Goal: Information Seeking & Learning: Find contact information

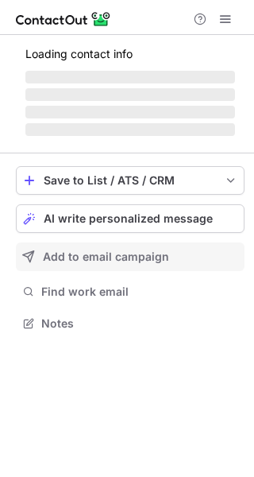
scroll to position [308, 254]
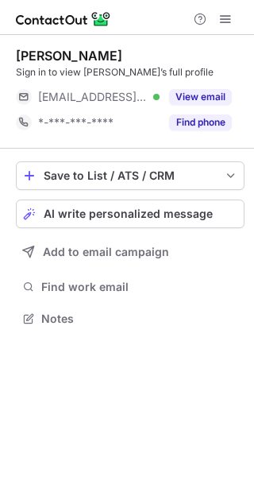
click at [203, 139] on div "Philippe Hoste Sign in to view Philippe’s full profile ***@rbs.co.uk Verified V…" at bounding box center [130, 92] width 229 height 114
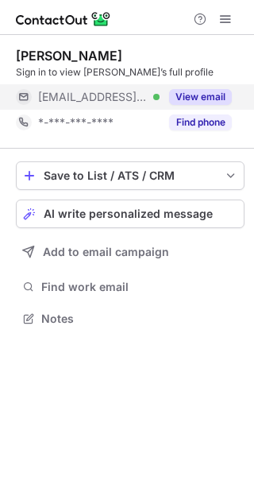
click at [199, 104] on button "View email" at bounding box center [200, 97] width 63 height 16
click at [199, 138] on div "Philippe Hoste Sign in to view Philippe’s full profile ***@rbs.co.uk *-***-***-…" at bounding box center [130, 92] width 229 height 114
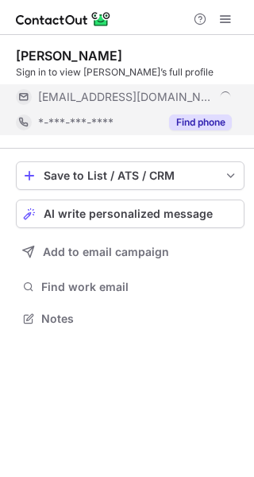
scroll to position [333, 254]
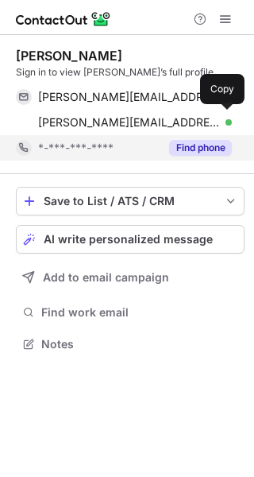
click at [200, 121] on div "philippe.hoste@rbs.co.uk Verified" at bounding box center [135, 122] width 194 height 14
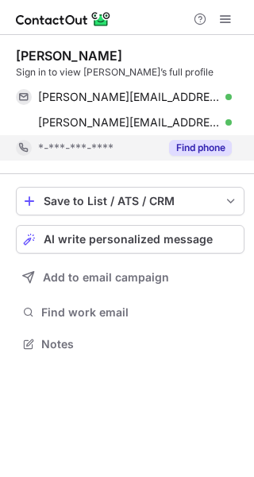
click at [219, 151] on button "Find phone" at bounding box center [200, 148] width 63 height 16
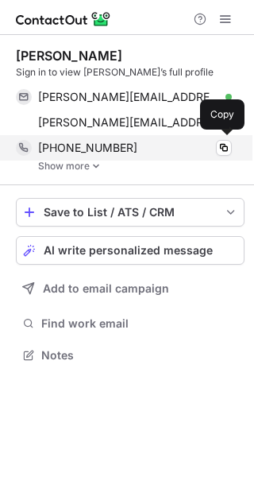
scroll to position [344, 254]
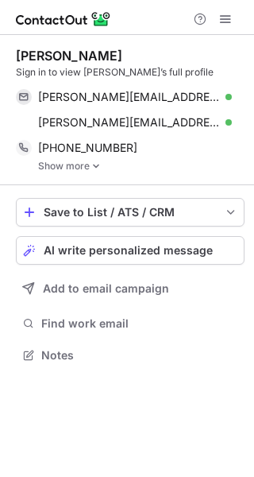
click at [95, 165] on img at bounding box center [96, 166] width 10 height 11
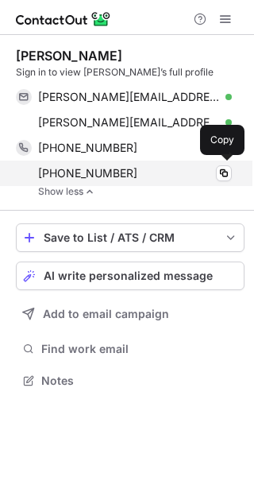
scroll to position [370, 254]
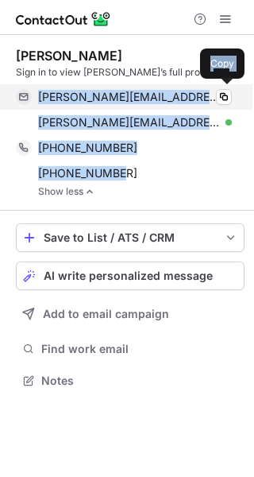
drag, startPoint x: 120, startPoint y: 169, endPoint x: 40, endPoint y: 103, distance: 104.4
click at [40, 103] on div "Philippe Hoste Sign in to view Philippe’s full profile philippe.hoste@rbs.com V…" at bounding box center [130, 122] width 229 height 149
copy div "philippe.hoste@rbs.com Verified Copy philippe.hoste@rbs.co.uk Verified Copy +13…"
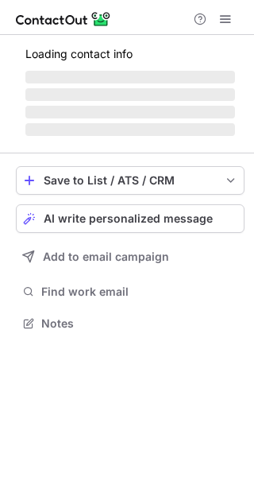
scroll to position [333, 254]
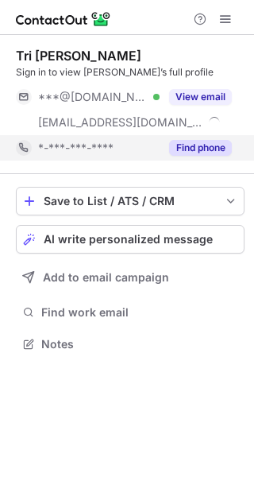
click at [175, 149] on button "Find phone" at bounding box center [200, 148] width 63 height 16
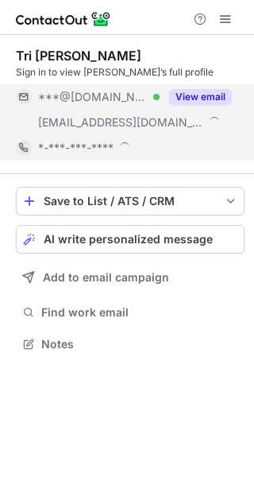
click at [183, 108] on div "View email" at bounding box center [196, 96] width 72 height 25
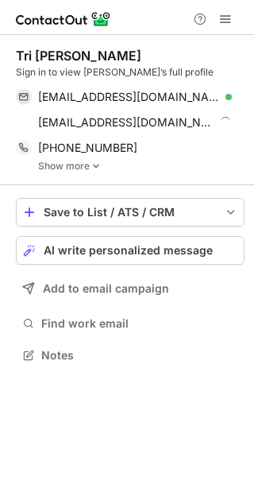
scroll to position [344, 254]
click at [106, 166] on link "Show more" at bounding box center [141, 166] width 207 height 11
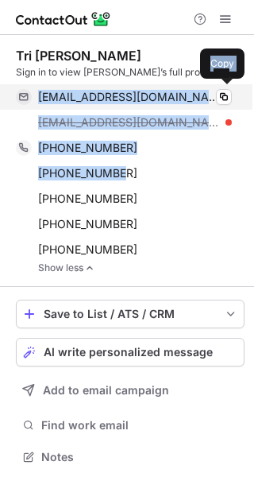
drag, startPoint x: 124, startPoint y: 175, endPoint x: 36, endPoint y: 94, distance: 119.8
click at [36, 94] on div "Tri Pham Sign in to view Tri’s full profile tripham@gmail.com Verified Copy tph…" at bounding box center [130, 161] width 229 height 226
copy div "tripham@gmail.com Verified Copy tpham@expedia.com +14089261497 Copy +14088079863"
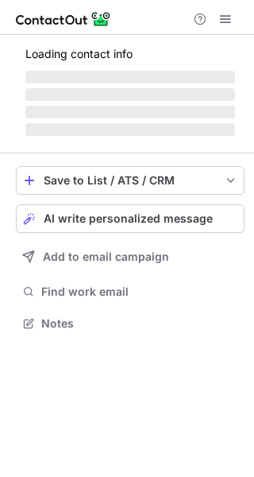
scroll to position [308, 254]
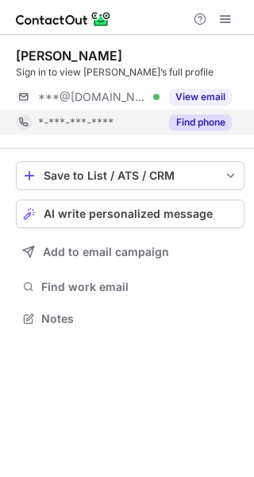
click at [197, 123] on button "Find phone" at bounding box center [200, 122] width 63 height 16
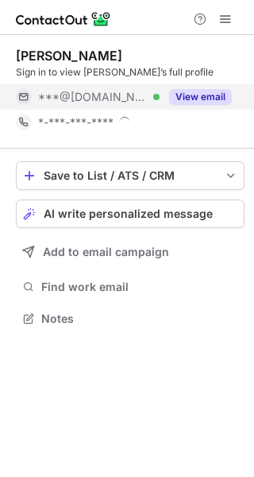
click at [200, 93] on button "View email" at bounding box center [200, 97] width 63 height 16
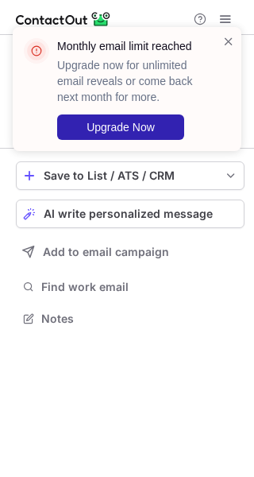
click at [228, 33] on div "Monthly email limit reached Upgrade now for unlimited email reveals or come bac…" at bounding box center [127, 89] width 229 height 124
click at [232, 37] on span at bounding box center [229, 41] width 13 height 16
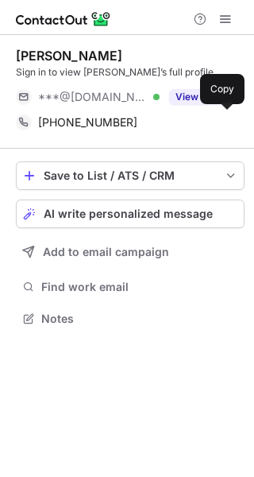
click at [111, 118] on span "+12566527184" at bounding box center [87, 122] width 99 height 14
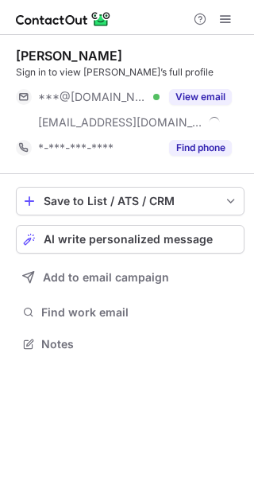
scroll to position [333, 254]
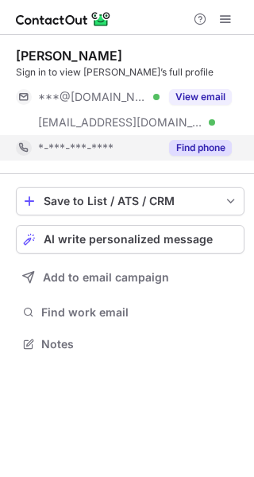
click at [184, 141] on button "Find phone" at bounding box center [200, 148] width 63 height 16
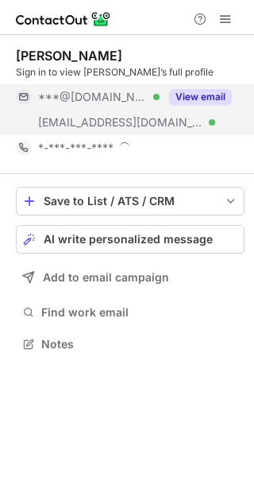
click at [193, 100] on button "View email" at bounding box center [200, 97] width 63 height 16
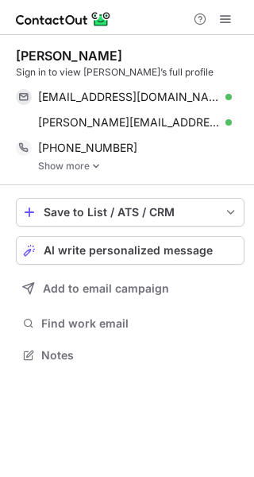
scroll to position [344, 254]
click at [95, 171] on img at bounding box center [96, 166] width 10 height 11
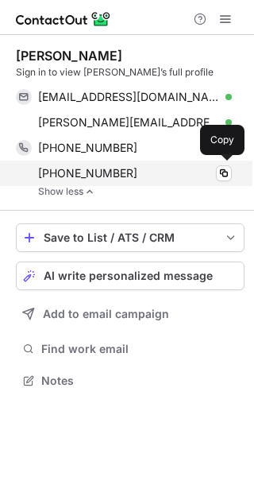
scroll to position [370, 254]
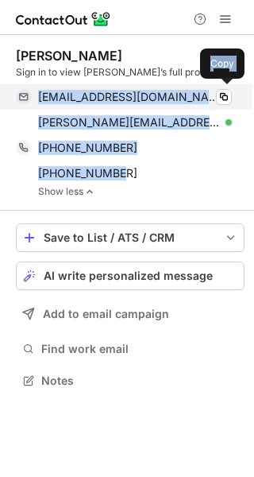
drag, startPoint x: 115, startPoint y: 174, endPoint x: 32, endPoint y: 103, distance: 109.4
click at [32, 103] on div "Randy Syverson Sign in to view Randy’s full profile randysyverson@gmail.com Ver…" at bounding box center [130, 122] width 229 height 149
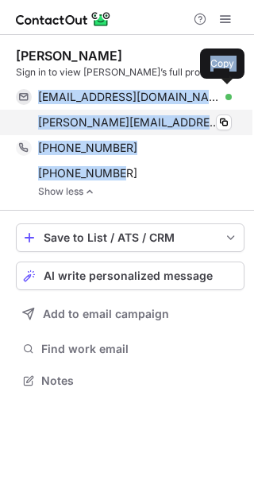
copy div "randysyverson@gmail.com Verified Copy randy.syverson@sanfordhealth.org Verified…"
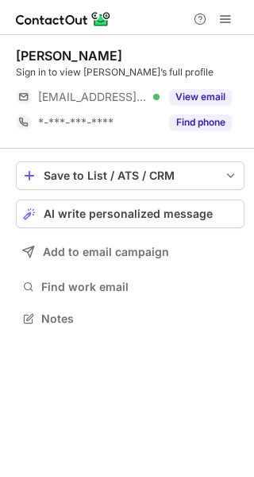
scroll to position [308, 254]
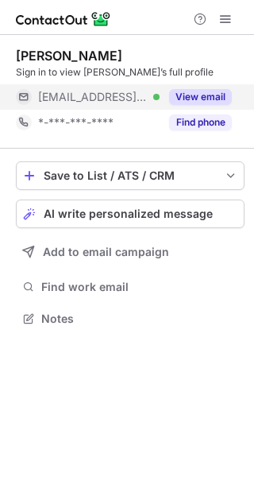
click at [180, 106] on div "View email" at bounding box center [196, 96] width 72 height 25
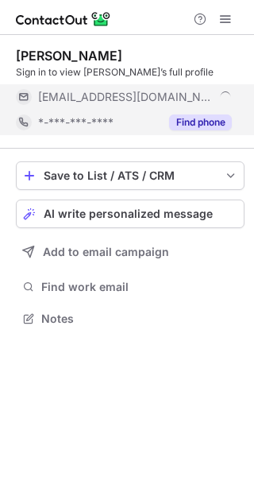
click at [183, 118] on button "Find phone" at bounding box center [200, 122] width 63 height 16
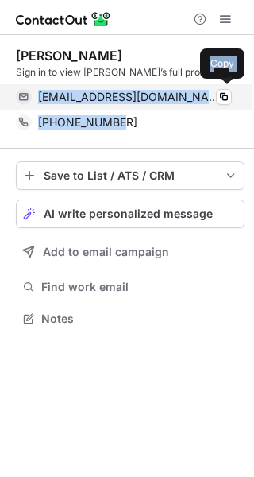
drag, startPoint x: 126, startPoint y: 130, endPoint x: 38, endPoint y: 103, distance: 91.5
click at [38, 103] on div "Mike Karasinski Sign in to view Mike’s full profile karasm@nu.com Verified Copy…" at bounding box center [130, 91] width 229 height 87
copy div "karasm@nu.com Verified Copy +12039809677"
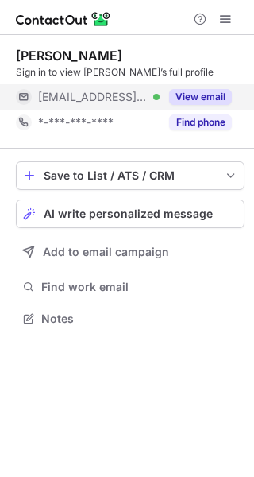
scroll to position [308, 254]
click at [153, 102] on div "[EMAIL_ADDRESS][PERSON_NAME][DOMAIN_NAME] Verified" at bounding box center [99, 97] width 122 height 14
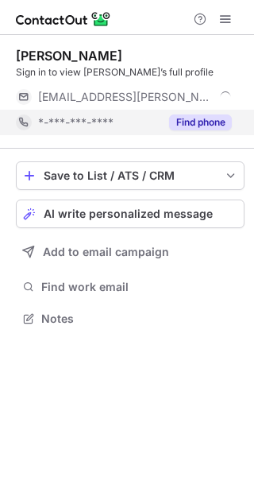
click at [157, 120] on div "*-***-***-****" at bounding box center [99, 122] width 122 height 14
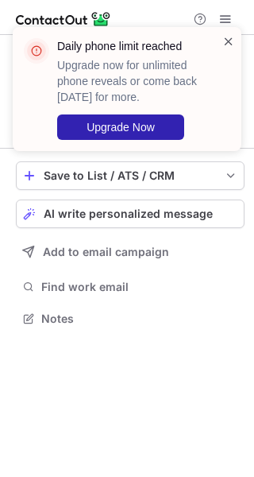
click at [227, 40] on span at bounding box center [229, 41] width 13 height 16
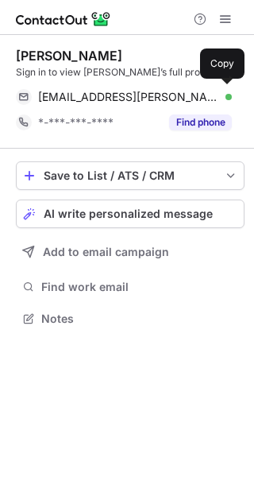
click at [143, 94] on span "[EMAIL_ADDRESS][PERSON_NAME][DOMAIN_NAME]" at bounding box center [129, 97] width 182 height 14
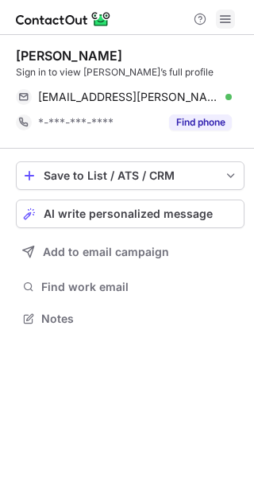
click at [225, 13] on span at bounding box center [225, 19] width 13 height 13
